Goal: Task Accomplishment & Management: Use online tool/utility

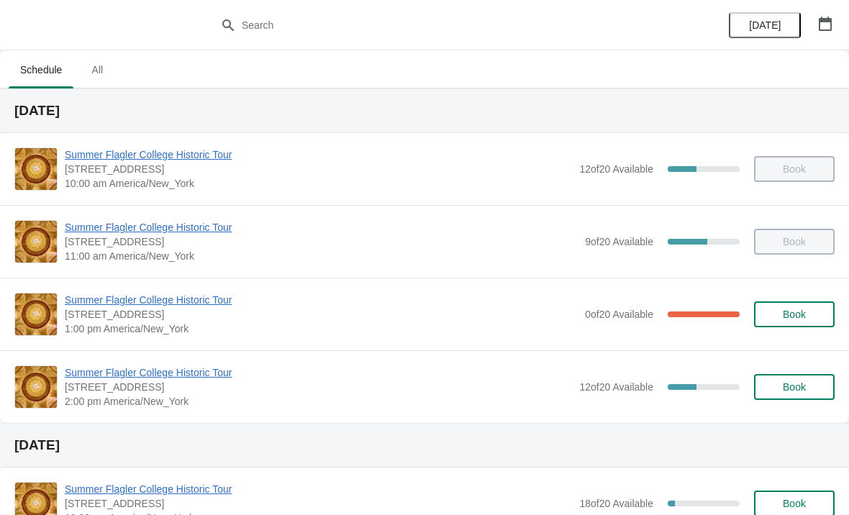
click at [197, 374] on span "Summer Flagler College Historic Tour" at bounding box center [318, 373] width 507 height 14
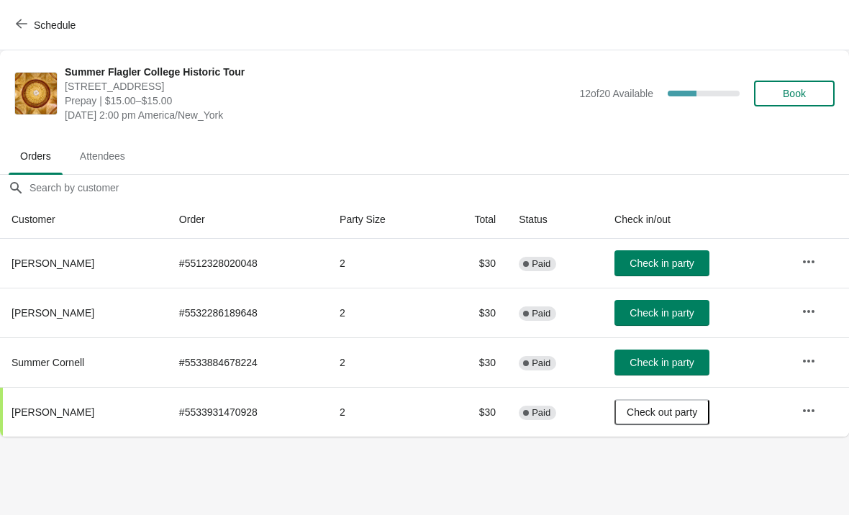
click at [813, 117] on div "Summer Flagler College Historic Tour [STREET_ADDRESS][PERSON_NAME] Prepay | $15…" at bounding box center [450, 94] width 770 height 58
click at [785, 91] on span "Book" at bounding box center [794, 94] width 23 height 12
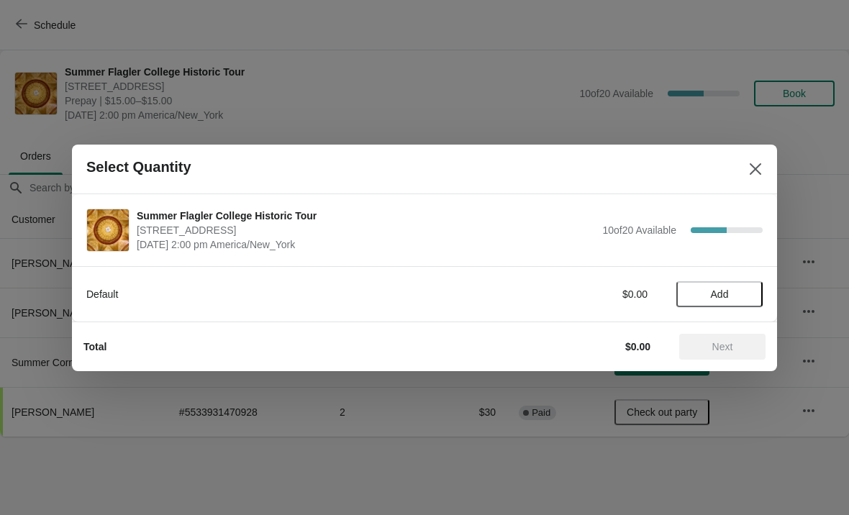
click at [728, 286] on button "Add" at bounding box center [720, 294] width 86 height 26
click at [746, 300] on icon at bounding box center [744, 293] width 15 height 15
click at [725, 348] on span "Next" at bounding box center [723, 347] width 21 height 12
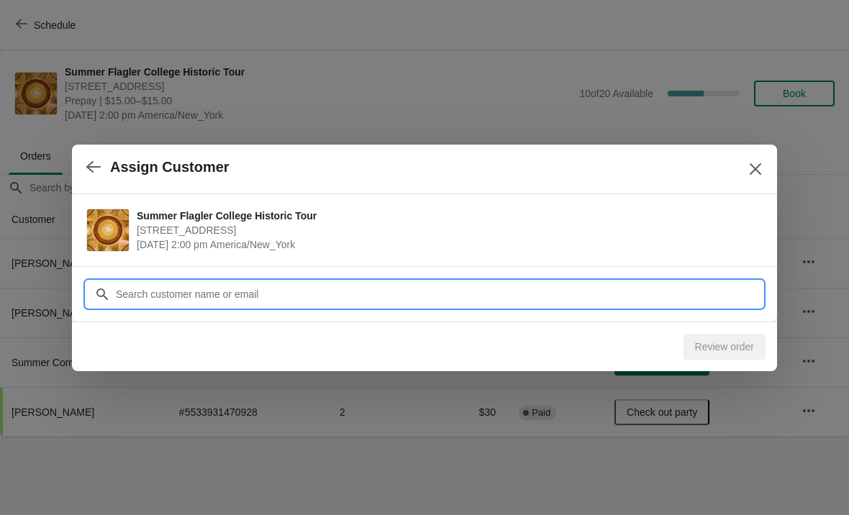
click at [284, 297] on input "Customer" at bounding box center [439, 294] width 648 height 26
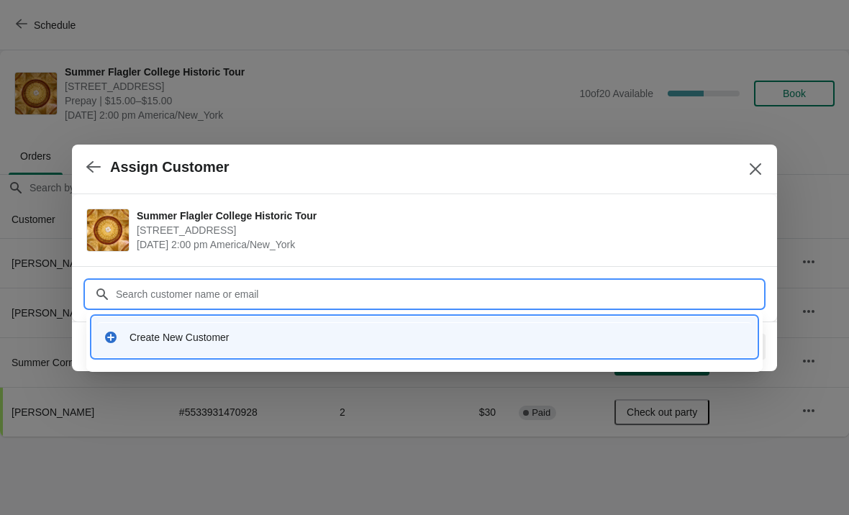
click at [140, 341] on div "Create New Customer" at bounding box center [438, 337] width 616 height 14
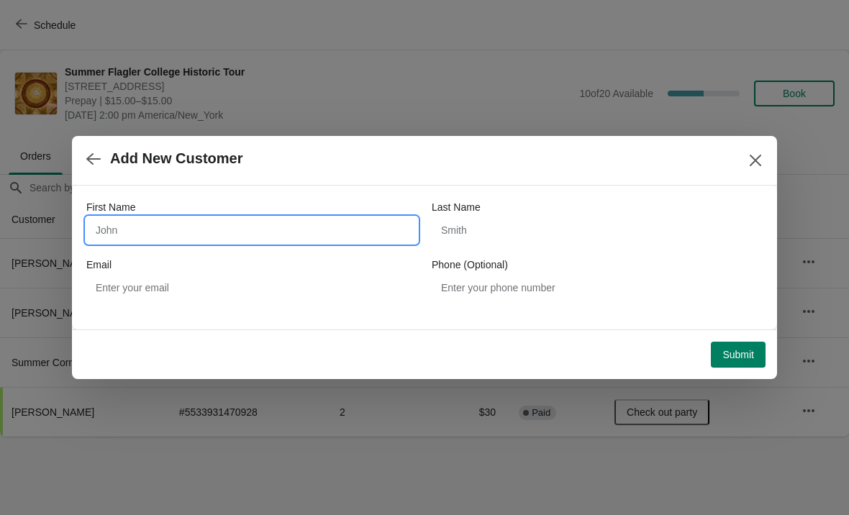
click at [306, 227] on input "First Name" at bounding box center [251, 230] width 331 height 26
type input "[PERSON_NAME]"
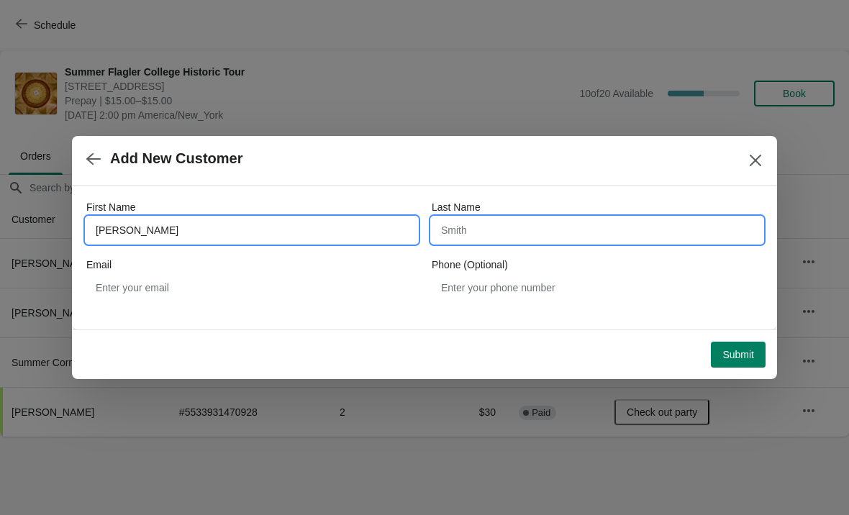
click at [547, 225] on input "Last Name" at bounding box center [597, 230] width 331 height 26
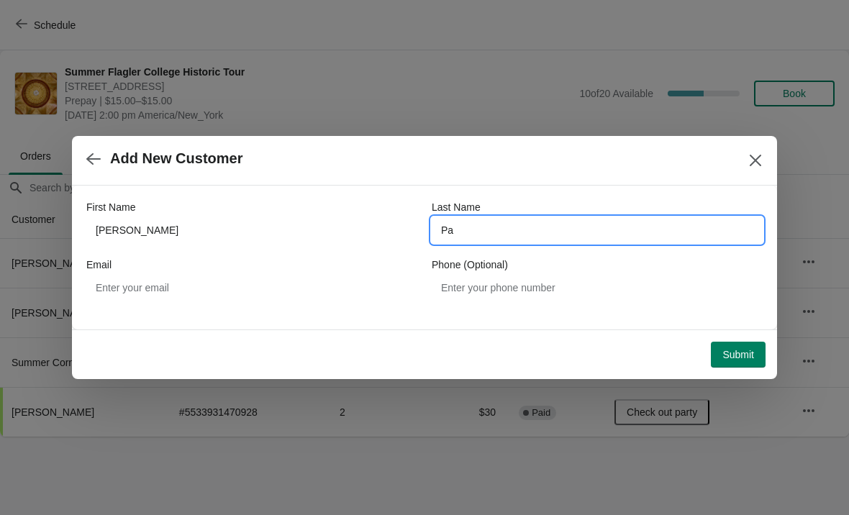
type input "P"
type input "Baldw"
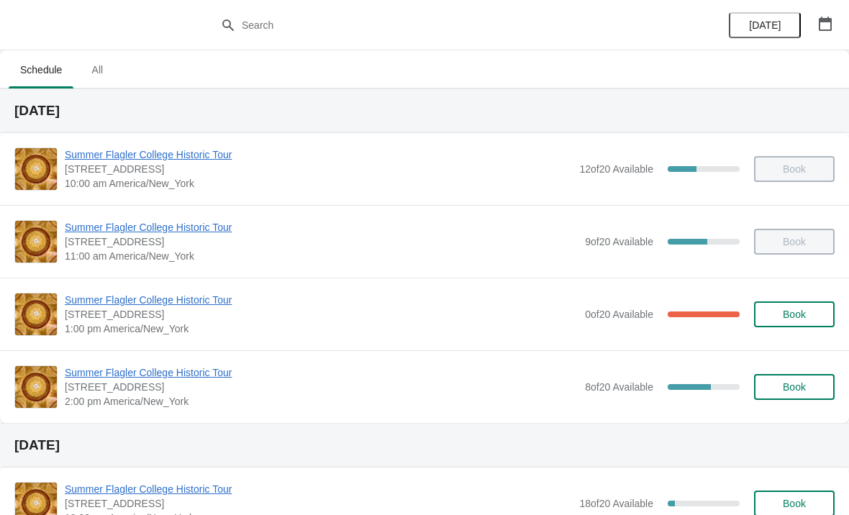
click at [122, 366] on span "Summer Flagler College Historic Tour" at bounding box center [321, 373] width 513 height 14
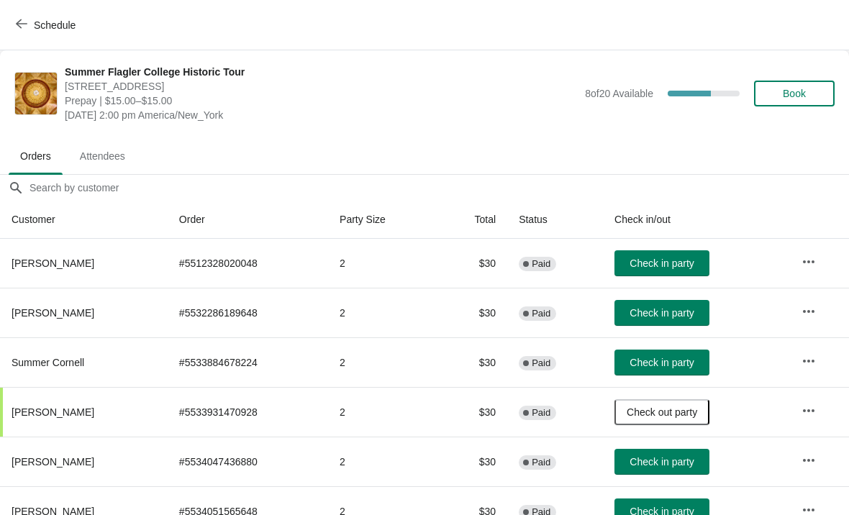
click at [23, 8] on div "Schedule" at bounding box center [424, 25] width 849 height 50
click at [47, 20] on span "Schedule" at bounding box center [55, 25] width 42 height 12
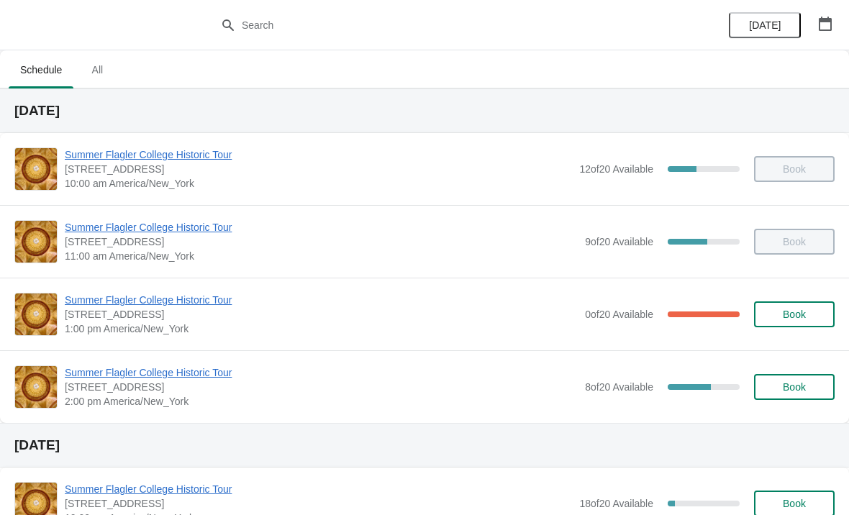
click at [107, 360] on div "Summer Flagler College Historic Tour 74 King Street, St. Augustine, FL, USA 2:0…" at bounding box center [424, 387] width 849 height 73
click at [107, 376] on span "Summer Flagler College Historic Tour" at bounding box center [321, 373] width 513 height 14
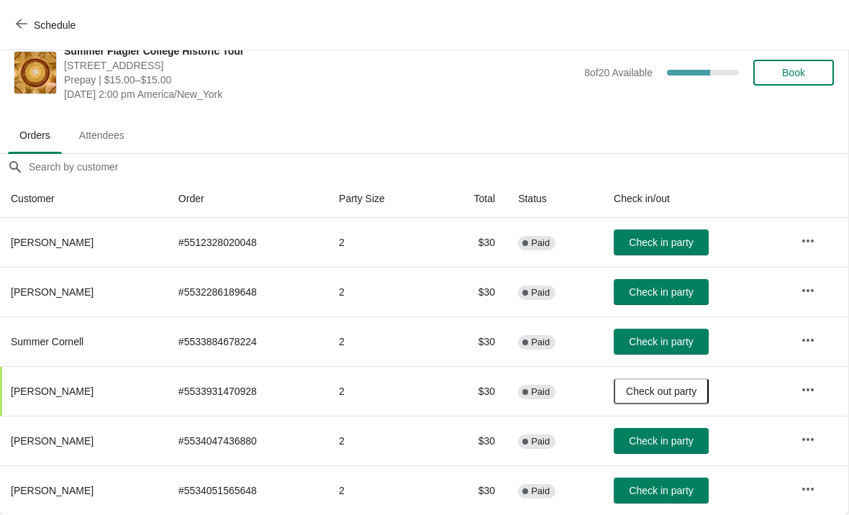
scroll to position [21, 1]
click at [659, 502] on button "Check in party" at bounding box center [661, 491] width 95 height 26
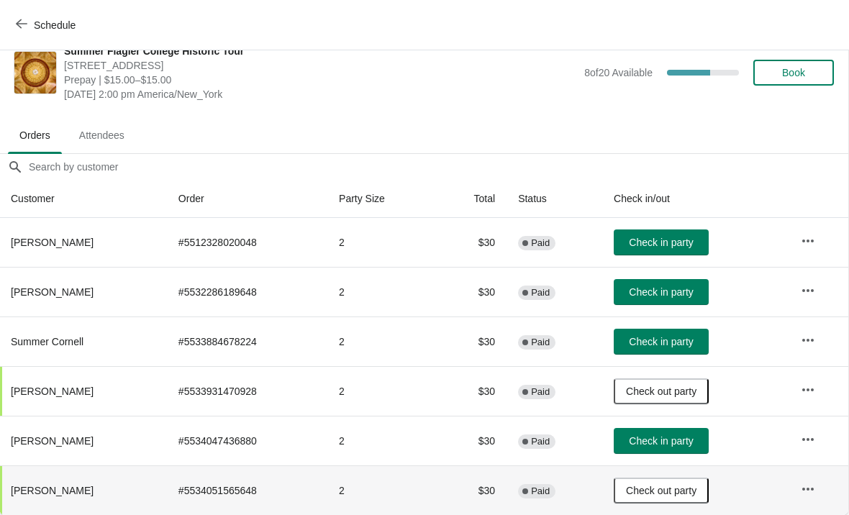
click at [651, 304] on button "Check in party" at bounding box center [661, 292] width 95 height 26
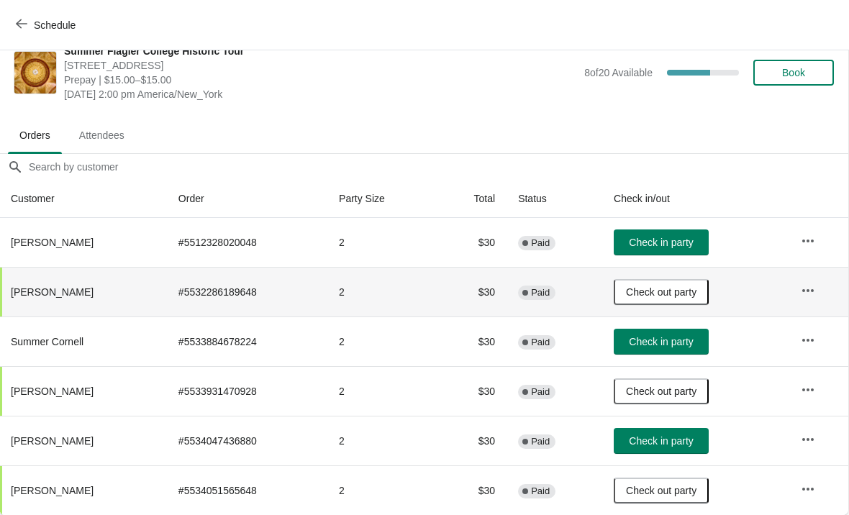
click at [631, 245] on span "Check in party" at bounding box center [661, 243] width 64 height 12
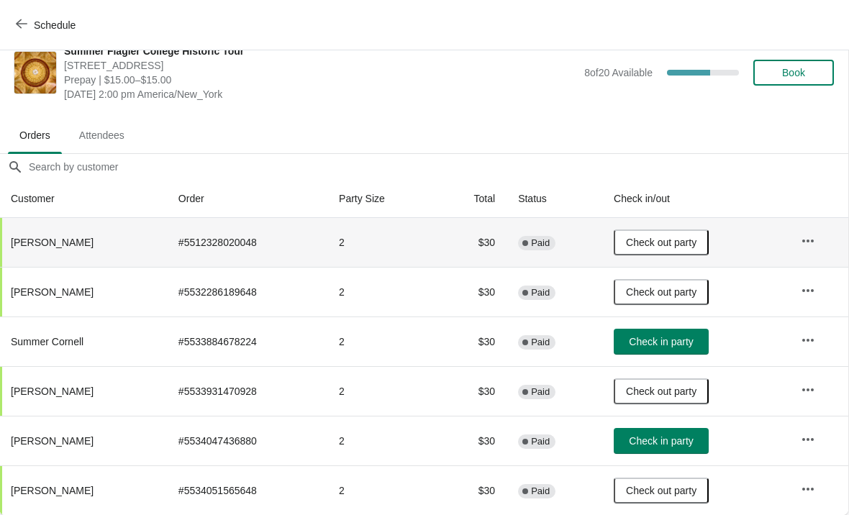
click at [700, 430] on button "Check in party" at bounding box center [661, 441] width 95 height 26
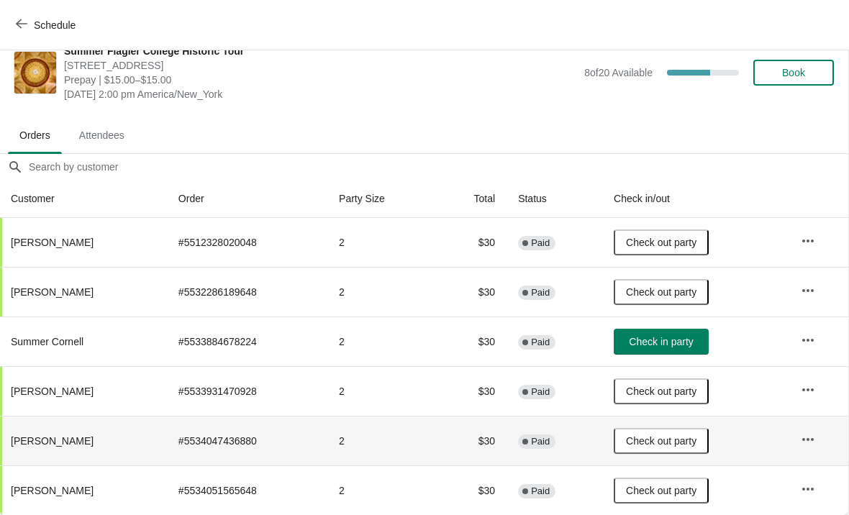
click at [662, 336] on span "Check in party" at bounding box center [661, 342] width 64 height 12
